Goal: Task Accomplishment & Management: Use online tool/utility

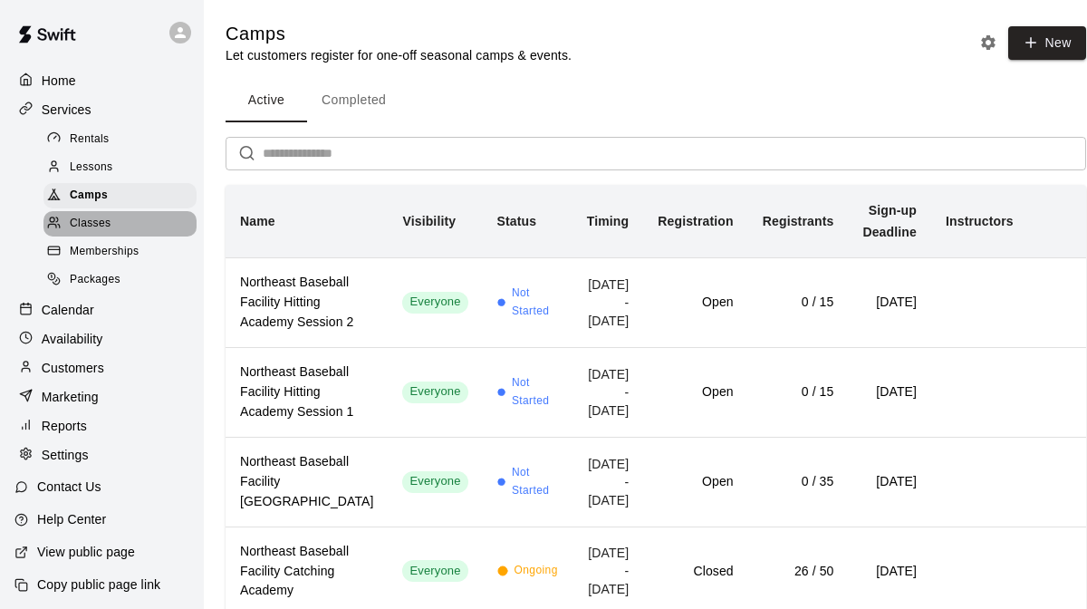
click at [109, 217] on span "Classes" at bounding box center [90, 224] width 41 height 18
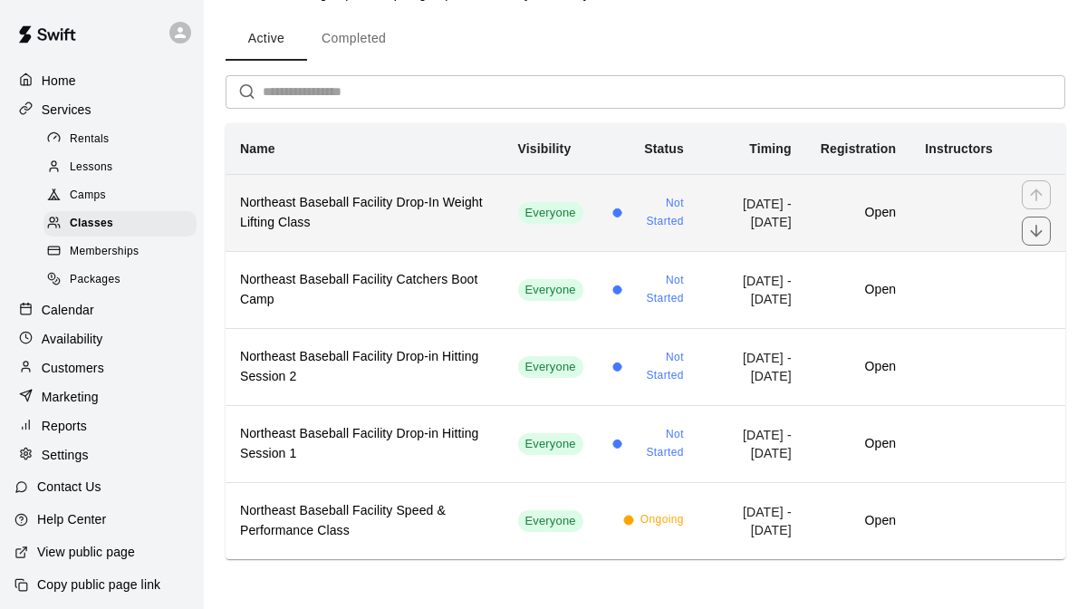
scroll to position [63, 0]
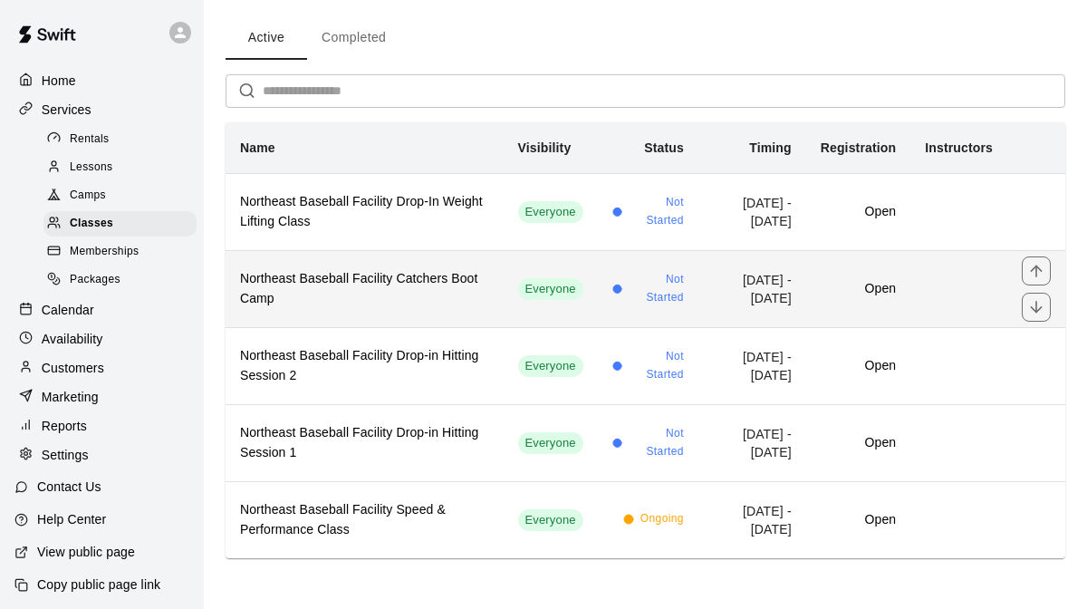
click at [398, 280] on h6 "Northeast Baseball Facility Catchers Boot Camp" at bounding box center [364, 289] width 249 height 40
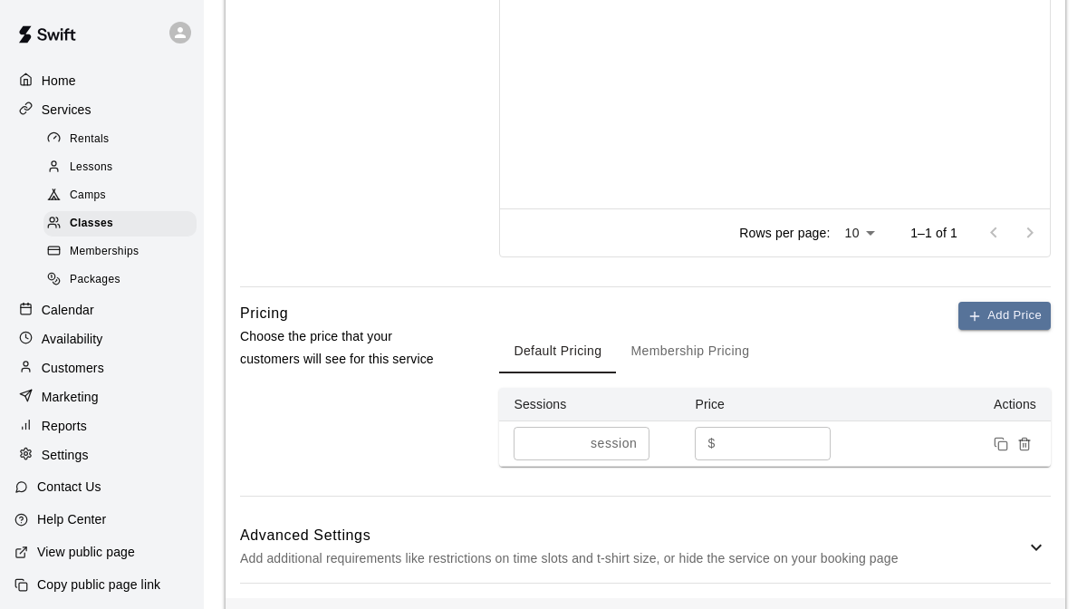
scroll to position [1115, 0]
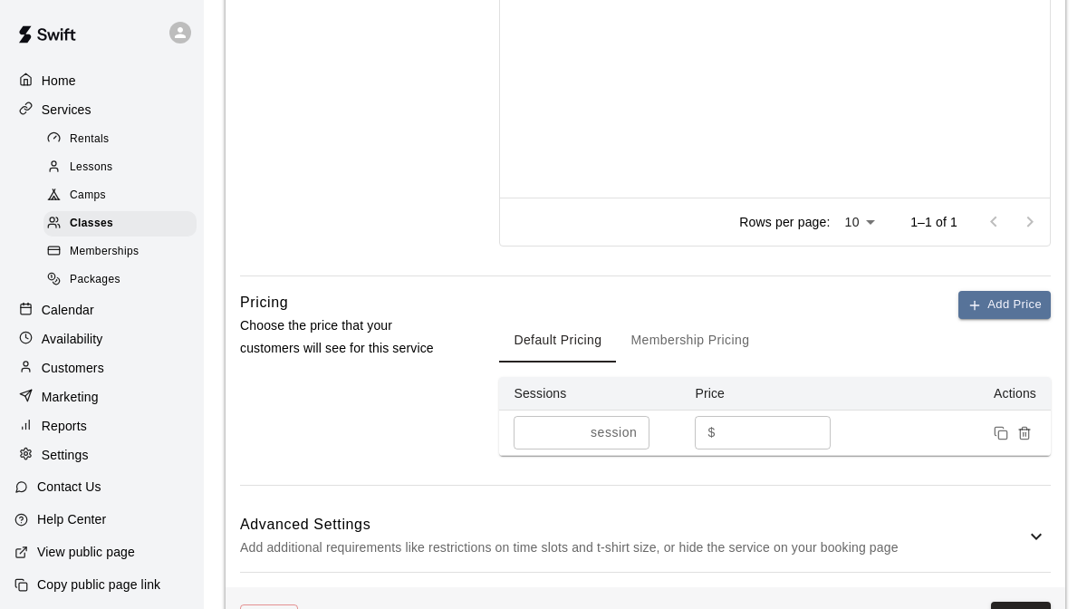
click at [760, 438] on input "**" at bounding box center [777, 433] width 109 height 34
type input "*"
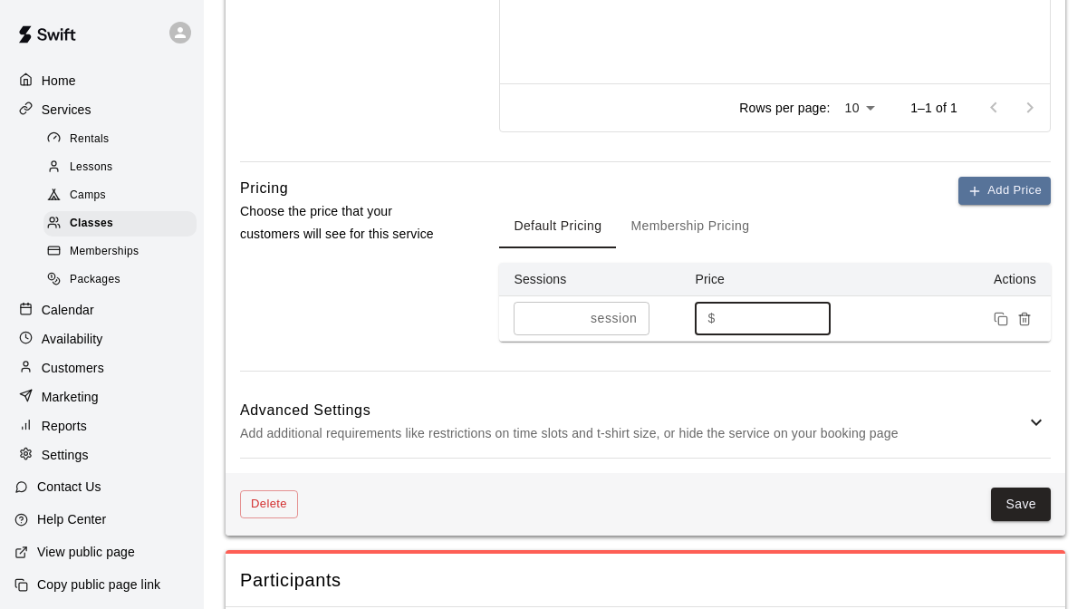
scroll to position [1238, 0]
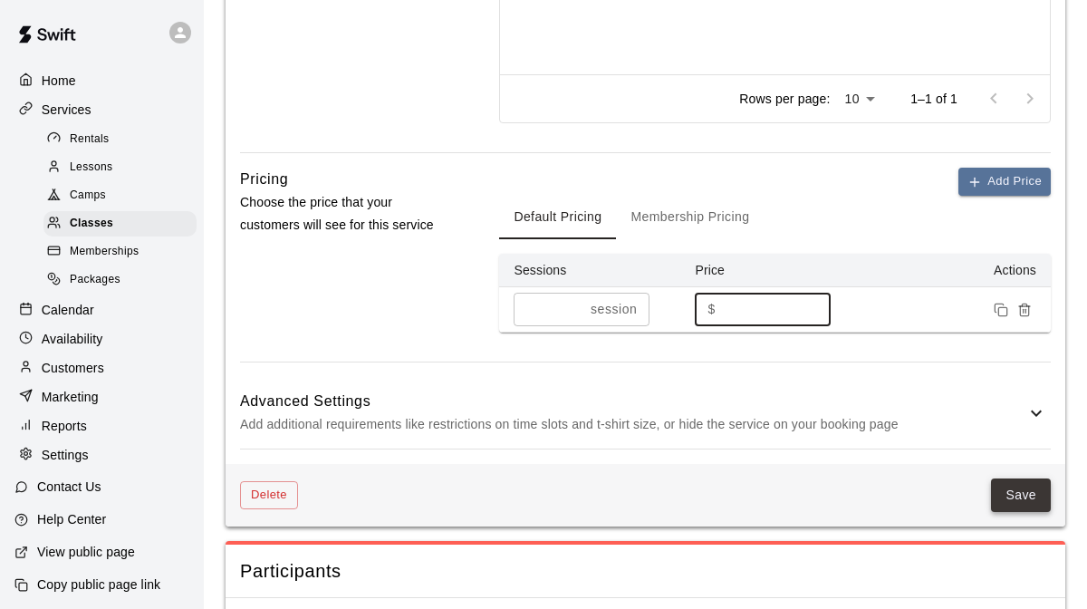
type input "**"
click at [1007, 492] on button "Save" at bounding box center [1021, 495] width 60 height 34
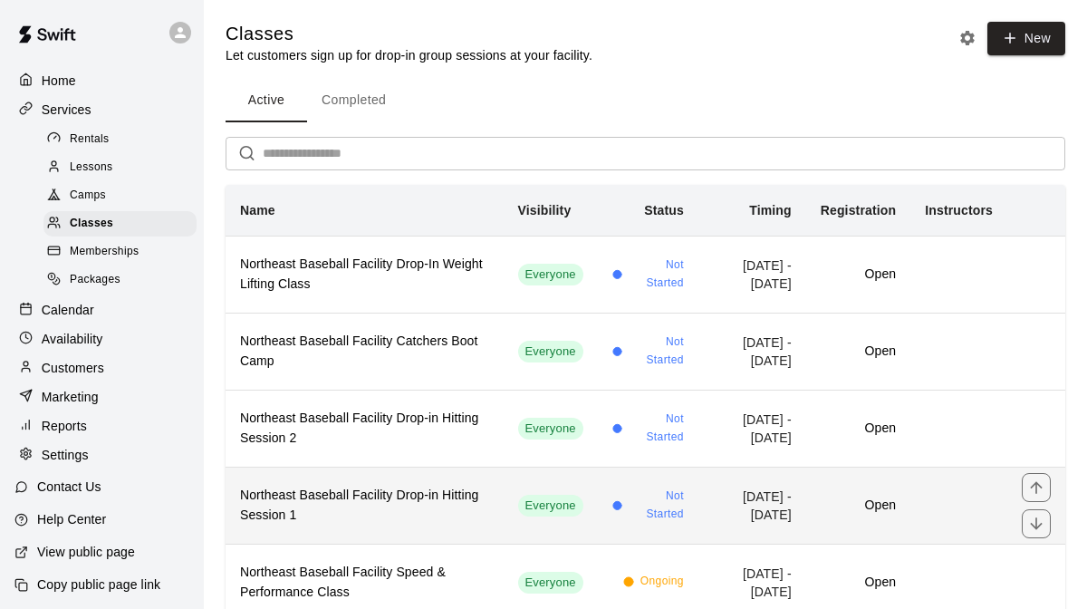
click at [396, 515] on h6 "Northeast Baseball Facility Drop-in Hitting Session 1" at bounding box center [364, 506] width 249 height 40
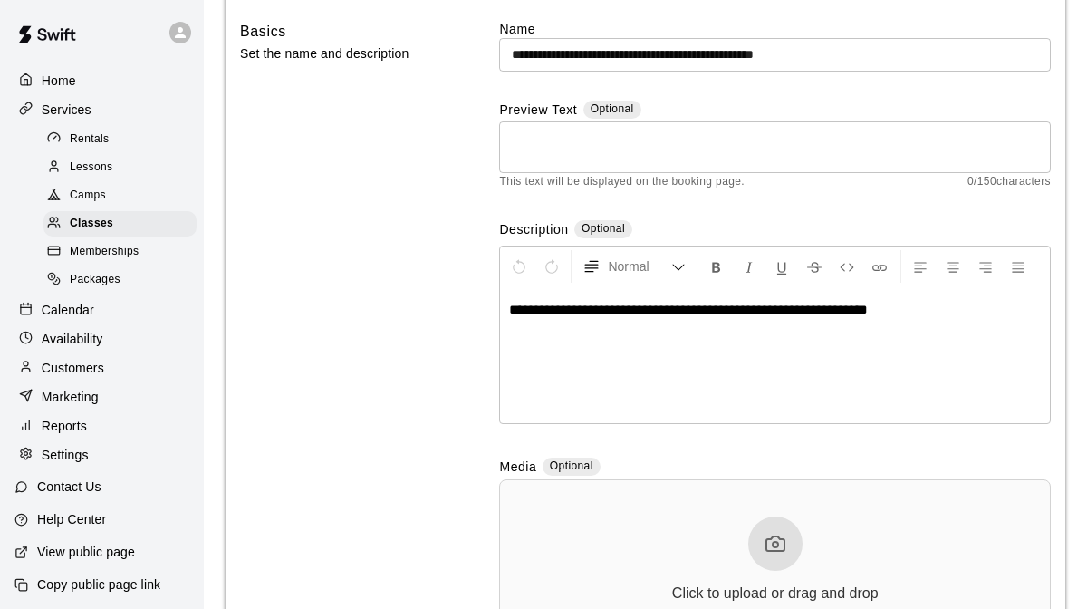
scroll to position [118, 0]
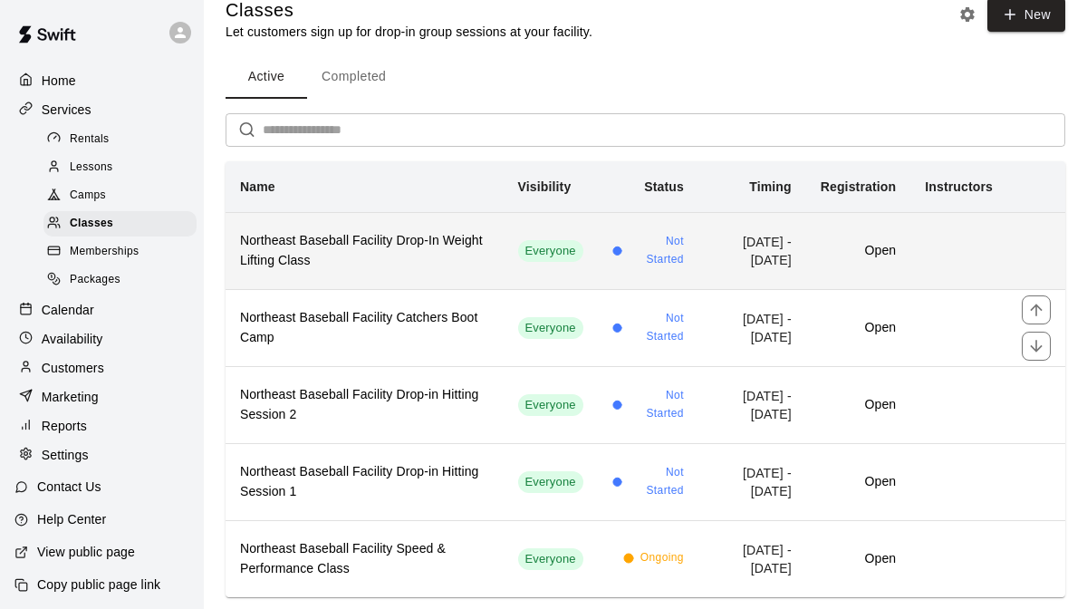
scroll to position [63, 0]
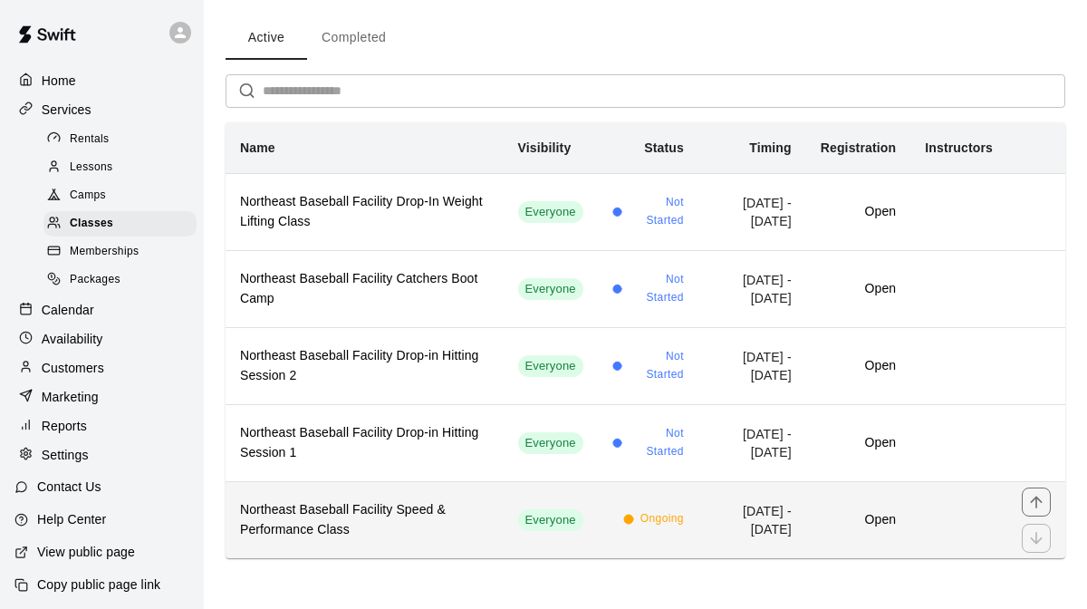
click at [296, 507] on h6 "Northeast Baseball Facility Speed & Performance Class" at bounding box center [364, 520] width 249 height 40
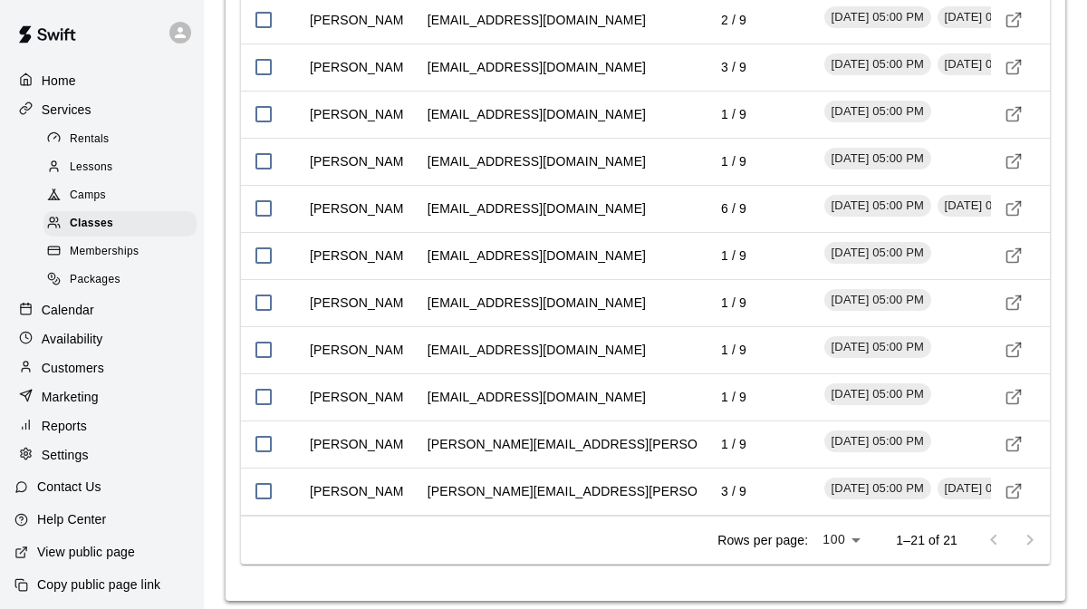
scroll to position [2524, 0]
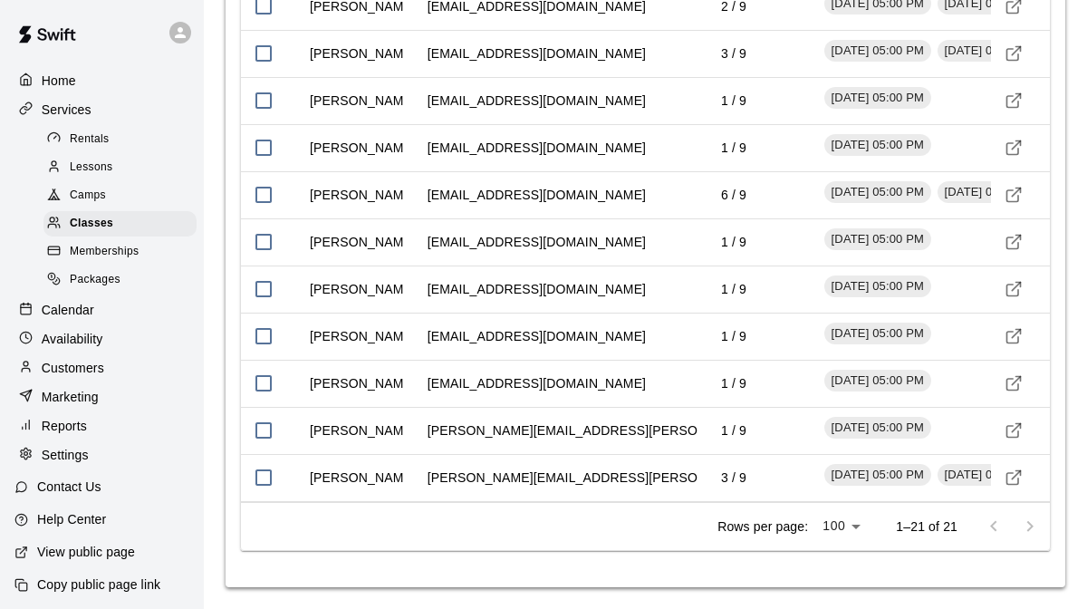
click at [1029, 533] on div at bounding box center [1012, 526] width 72 height 36
click at [1029, 527] on div at bounding box center [1012, 526] width 72 height 36
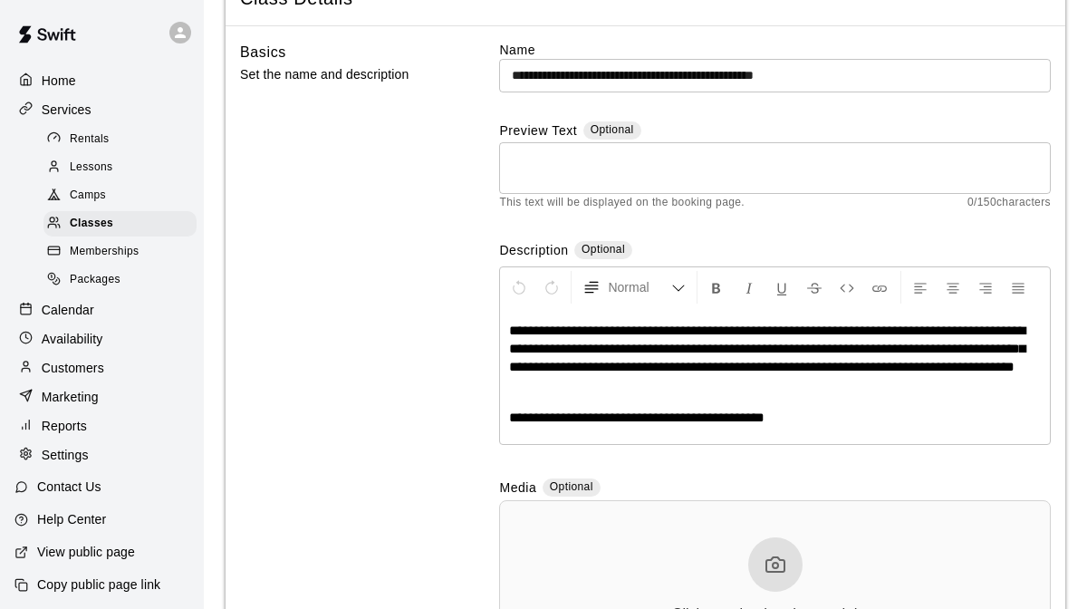
scroll to position [0, 0]
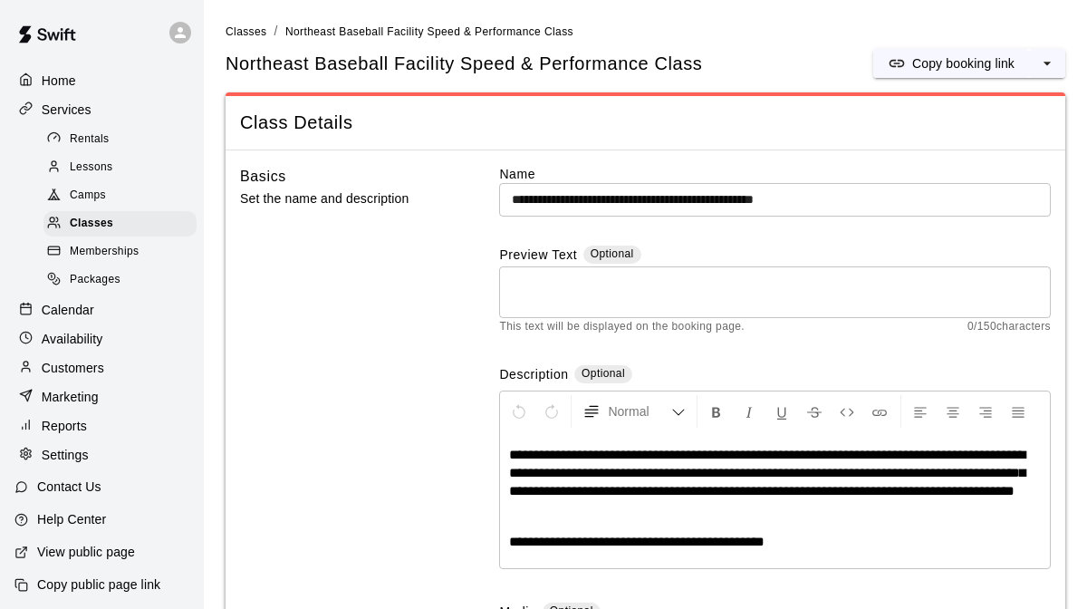
click at [75, 82] on p "Home" at bounding box center [59, 81] width 34 height 18
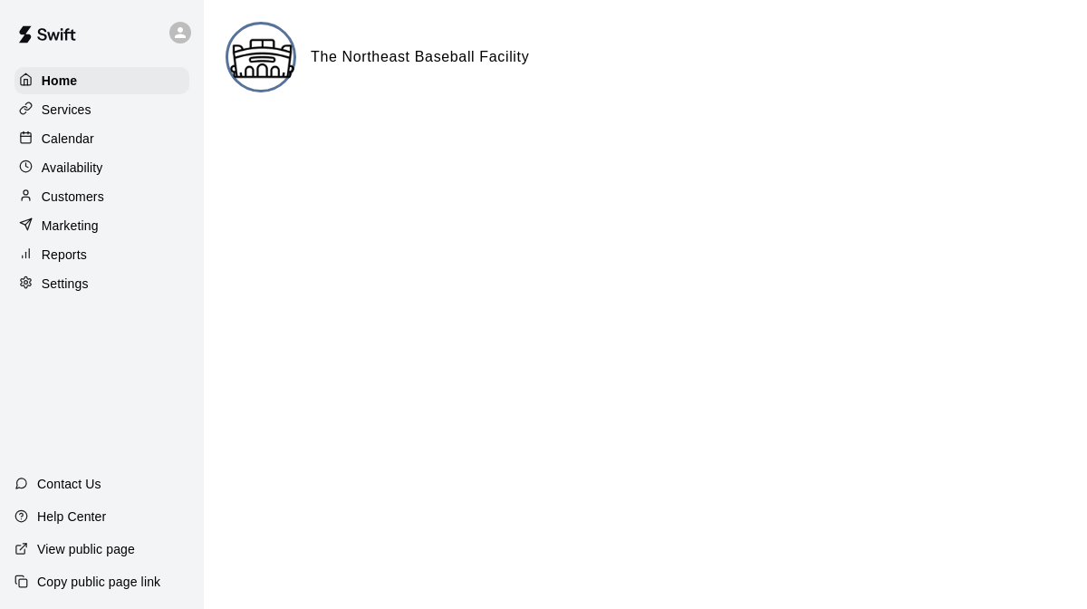
click at [111, 111] on div "Services" at bounding box center [101, 109] width 175 height 27
